Goal: Find specific page/section: Find specific page/section

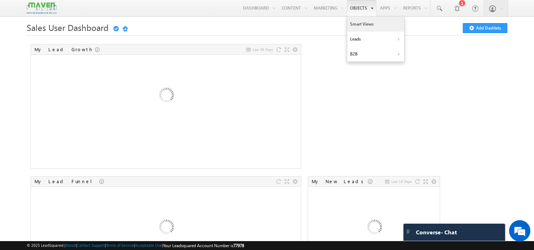
click at [370, 26] on link "Smart Views" at bounding box center [375, 24] width 57 height 15
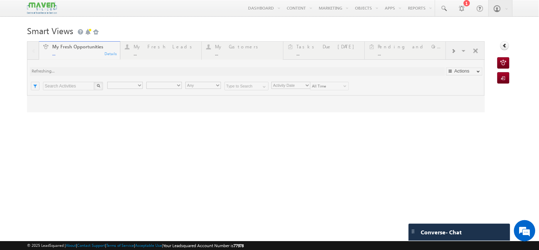
type input "9686433275"
type input "Current User"
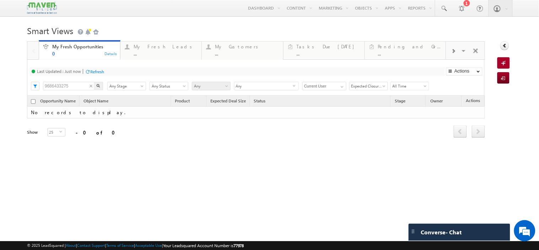
click at [72, 90] on input "9686433275" at bounding box center [69, 86] width 52 height 9
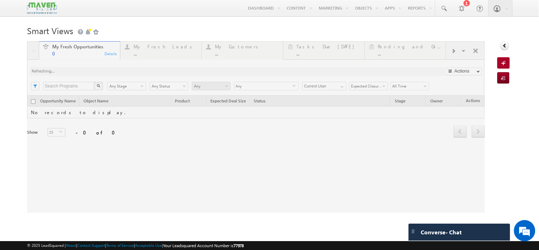
click at [91, 105] on div "My Fresh Opportunities 0 Details My Fresh Leads ... Details My Customers ... De…" at bounding box center [256, 127] width 458 height 172
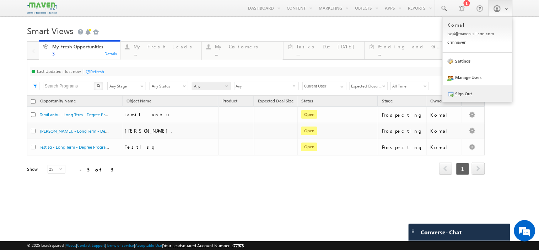
click at [488, 93] on link "Sign Out" at bounding box center [478, 93] width 70 height 16
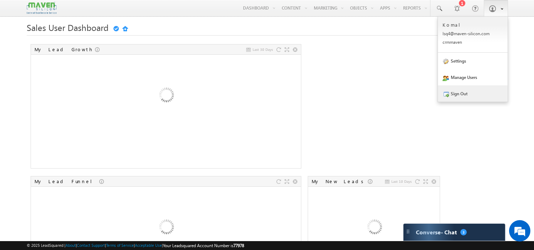
click at [468, 91] on link "Sign Out" at bounding box center [473, 93] width 70 height 16
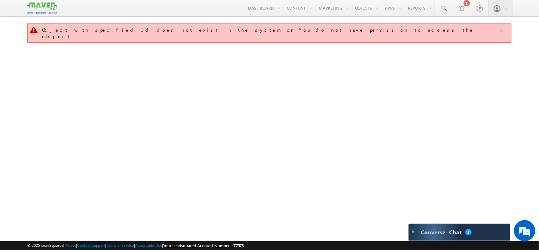
click at [53, 7] on img at bounding box center [42, 8] width 30 height 12
